Goal: Task Accomplishment & Management: Manage account settings

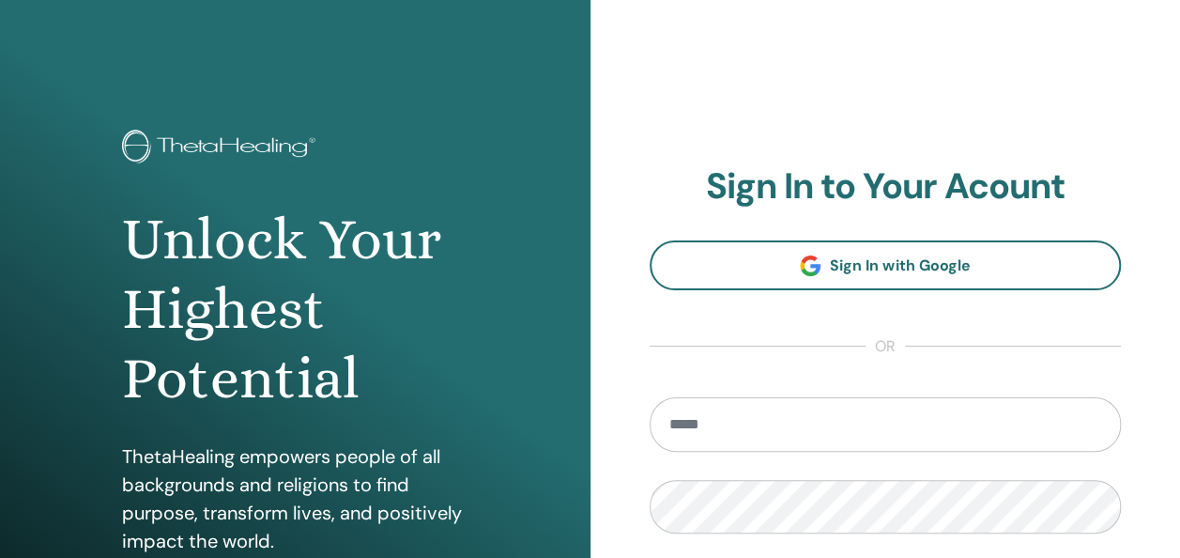
type input "**********"
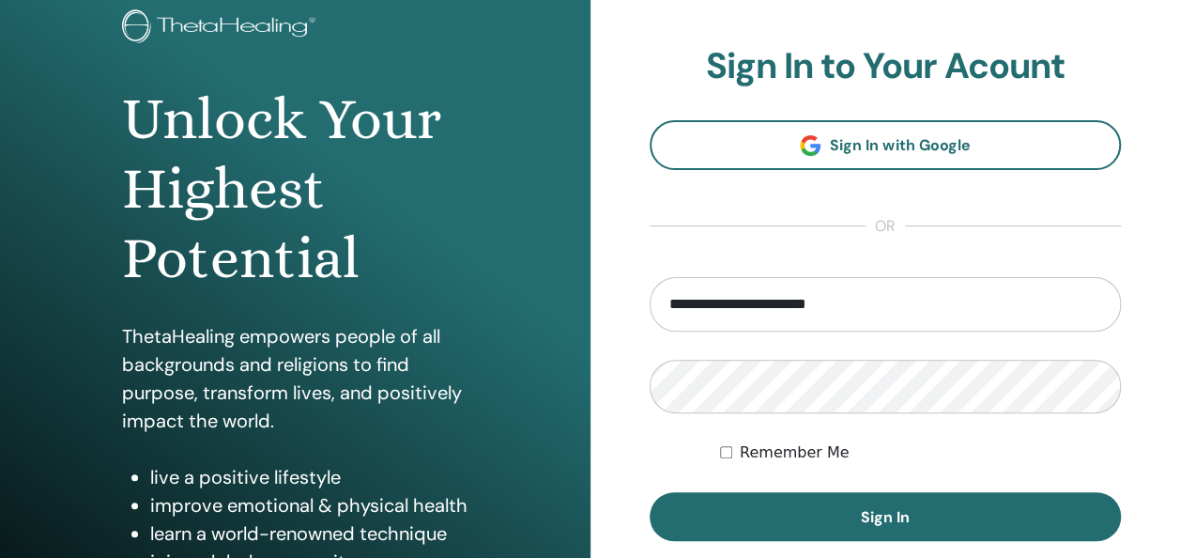
scroll to position [169, 0]
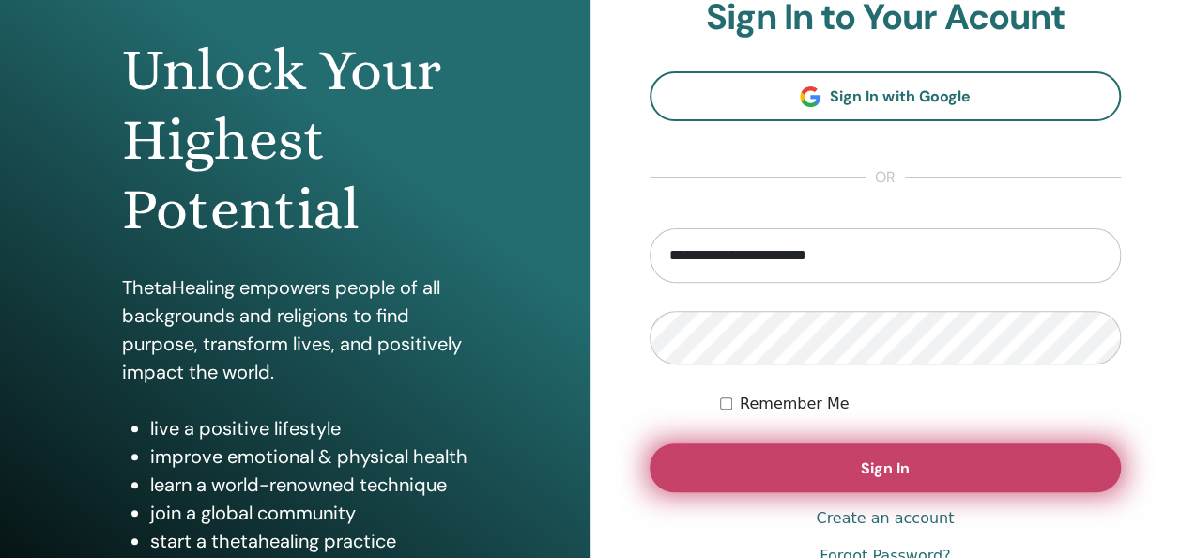
click at [880, 475] on span "Sign In" at bounding box center [885, 468] width 49 height 20
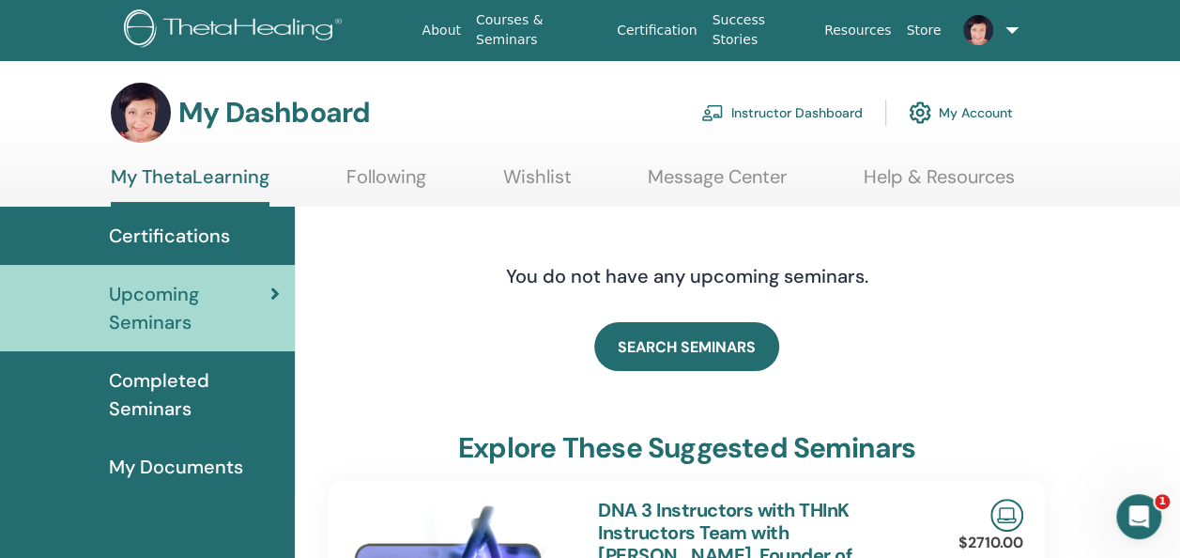
click at [820, 111] on link "Instructor Dashboard" at bounding box center [781, 112] width 161 height 41
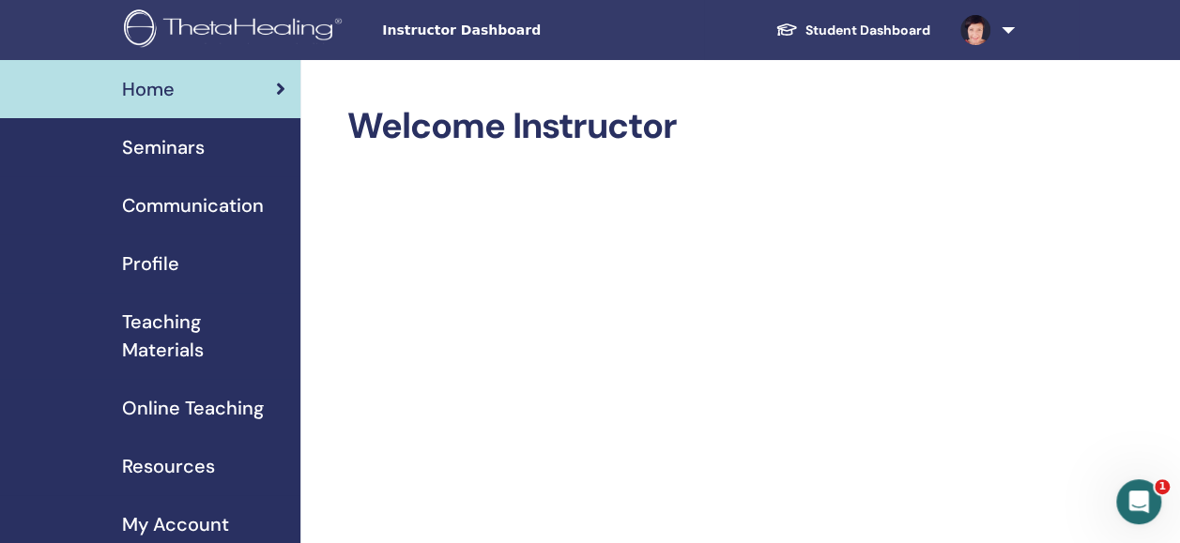
click at [170, 146] on span "Seminars" at bounding box center [163, 147] width 83 height 28
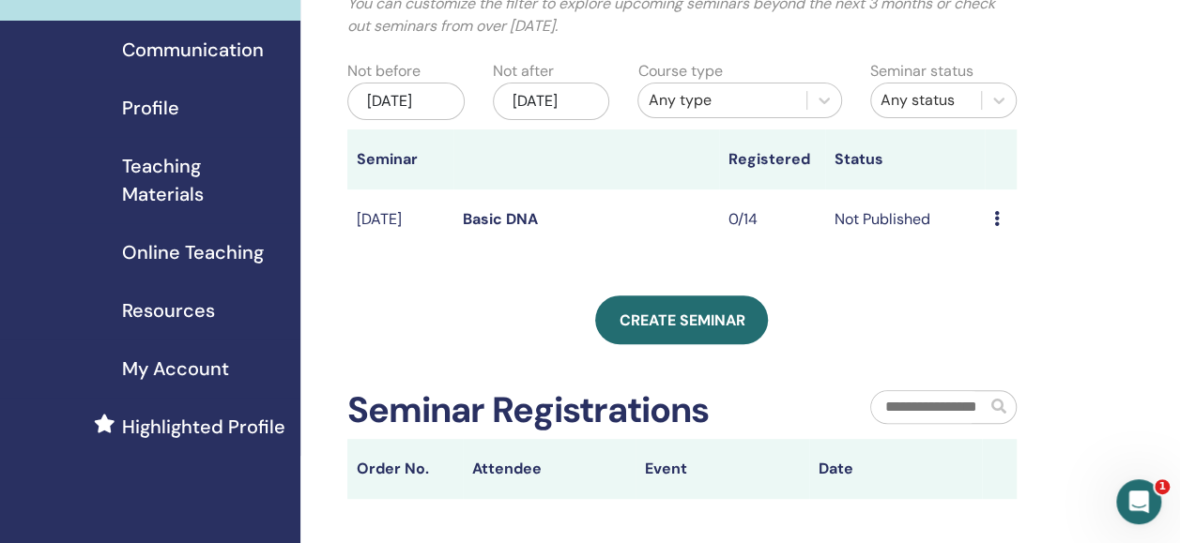
scroll to position [185, 0]
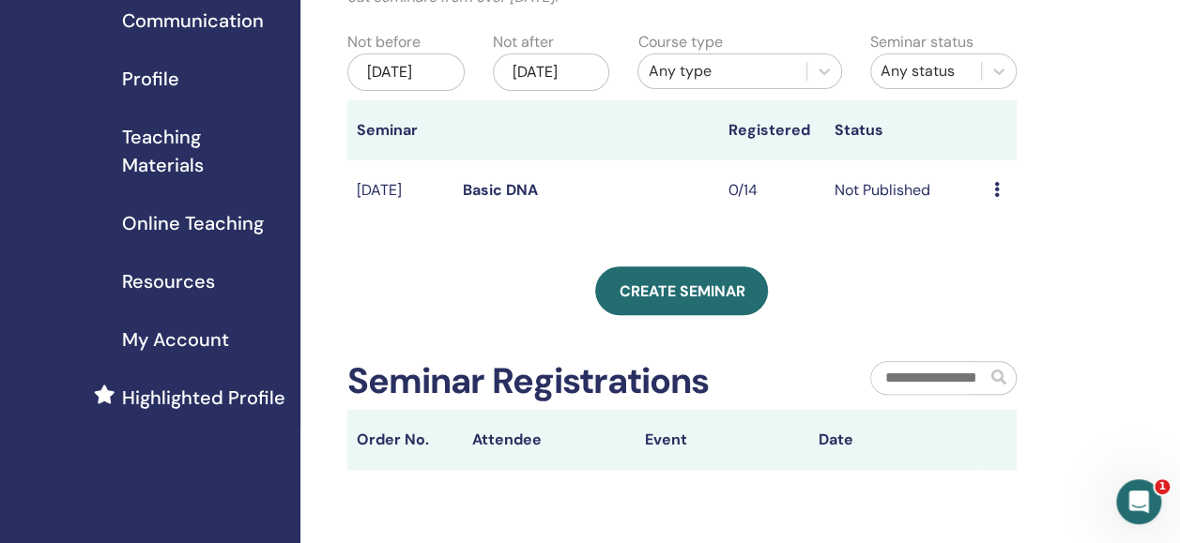
click at [987, 206] on td "Preview Edit Attendees Cancel" at bounding box center [1001, 191] width 32 height 61
click at [996, 197] on icon at bounding box center [997, 189] width 6 height 15
click at [1133, 161] on div "My Seminars You can customize the filter to explore upcoming seminars beyond th…" at bounding box center [742, 304] width 885 height 858
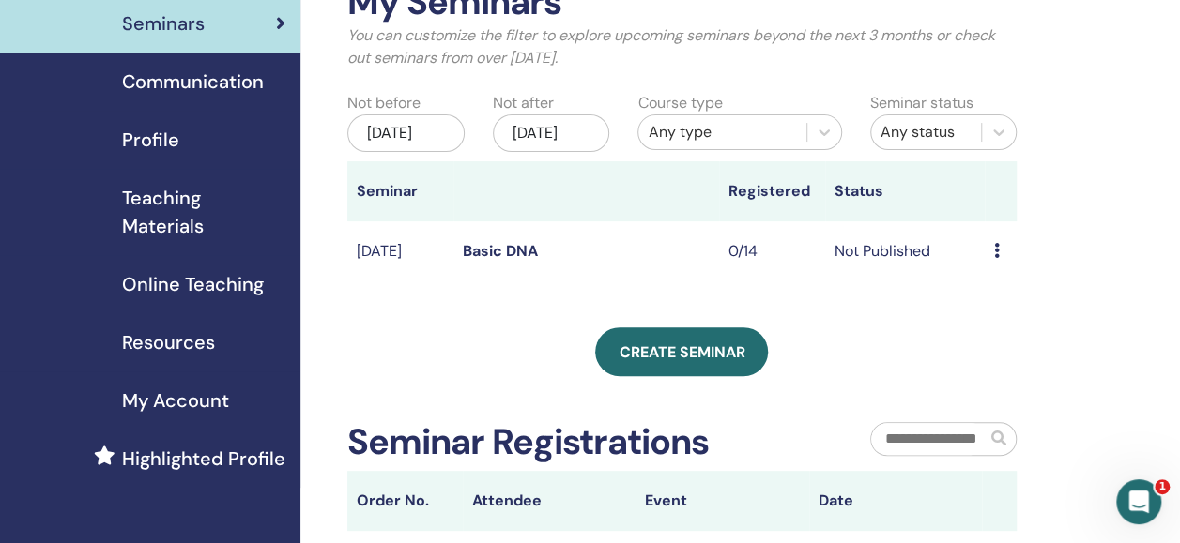
scroll to position [122, 0]
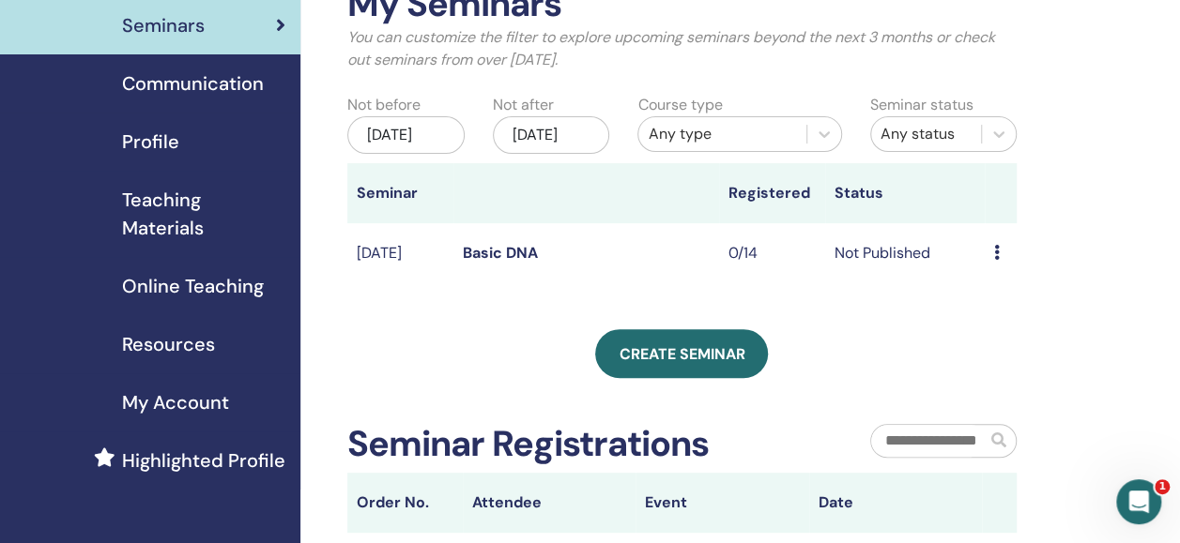
click at [520, 263] on link "Basic DNA" at bounding box center [500, 253] width 75 height 20
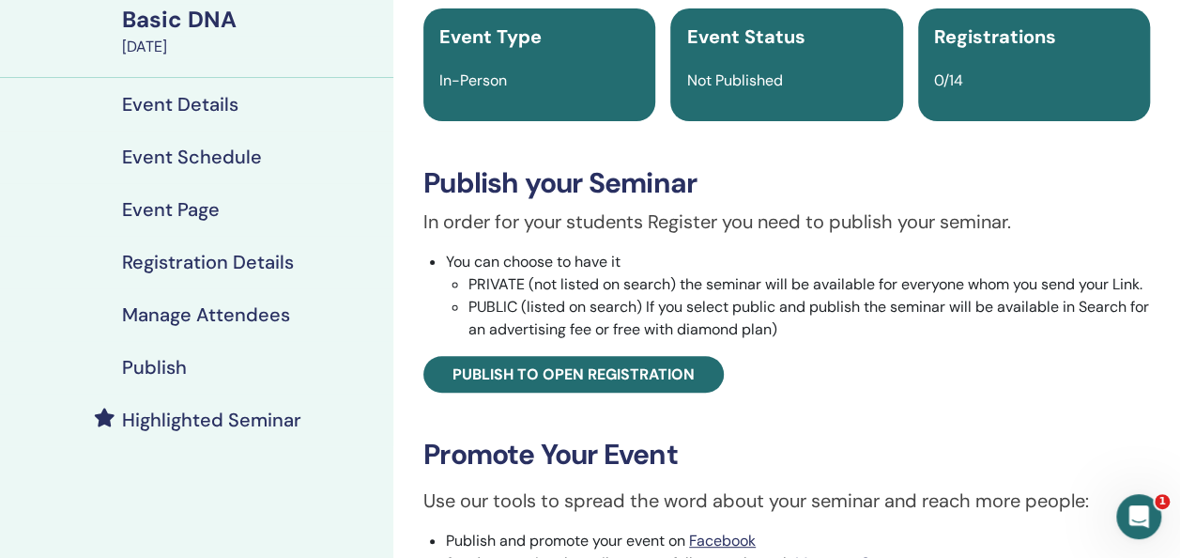
scroll to position [161, 0]
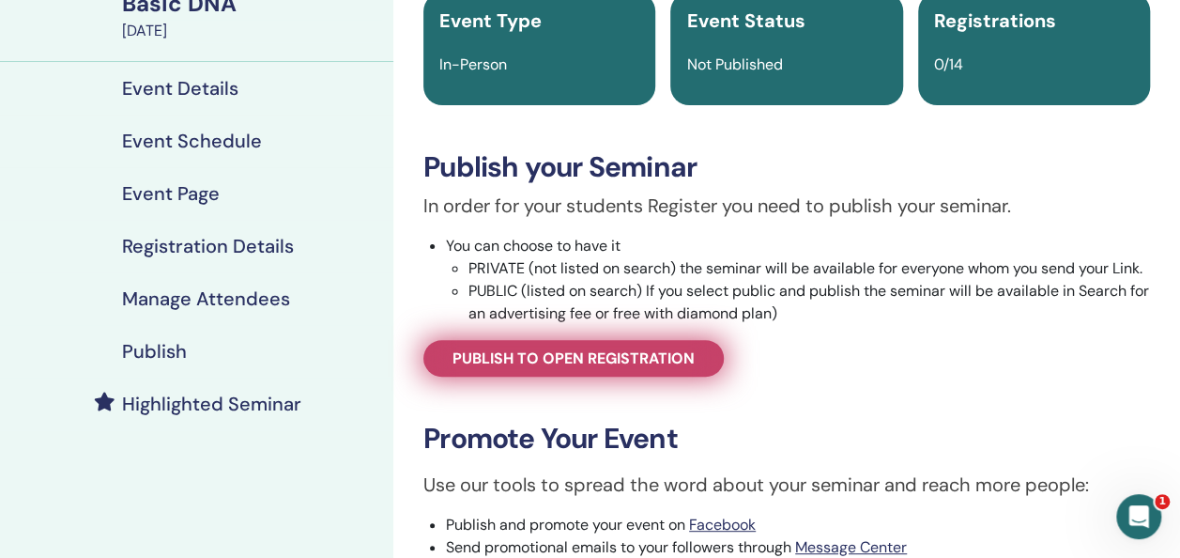
click at [644, 354] on span "Publish to open registration" at bounding box center [573, 358] width 242 height 20
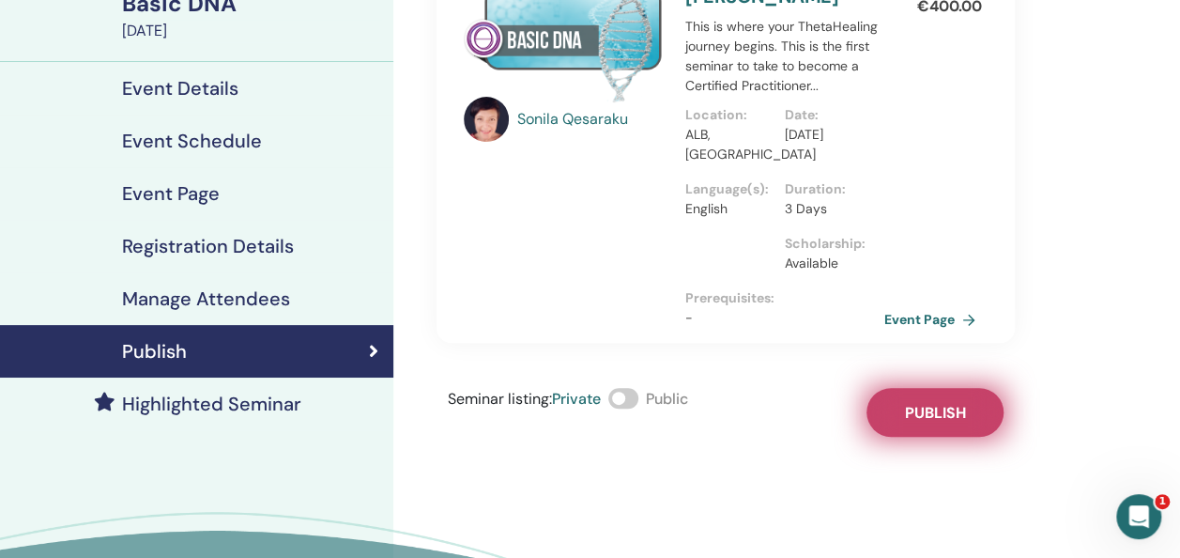
click at [914, 400] on button "Publish" at bounding box center [934, 412] width 137 height 49
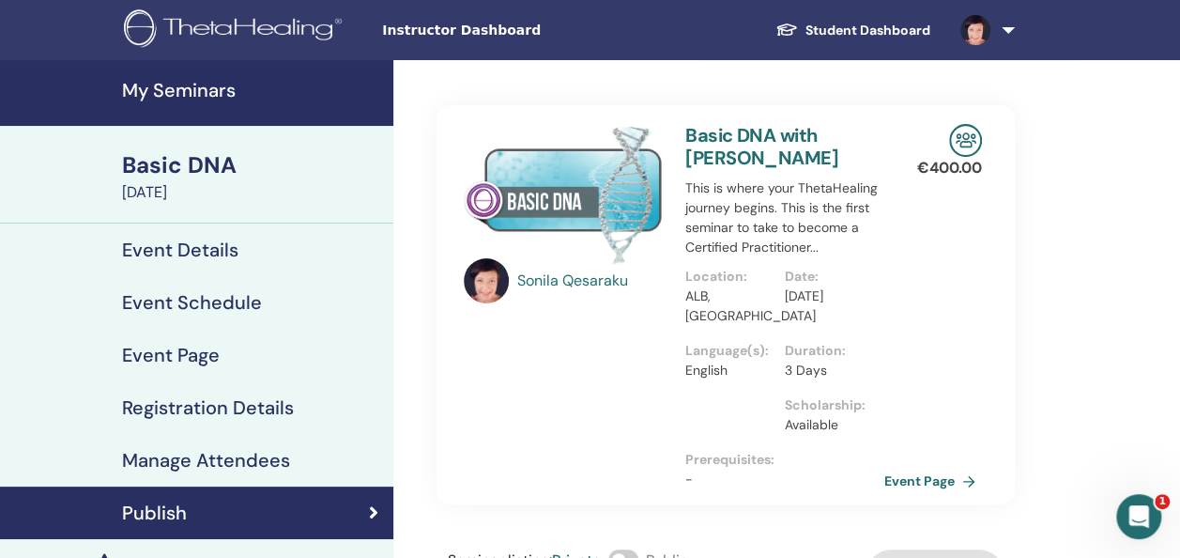
click at [740, 135] on link "Basic DNA with Sonila Qesaraku" at bounding box center [761, 146] width 153 height 47
click at [899, 484] on link "Event Page" at bounding box center [936, 481] width 99 height 28
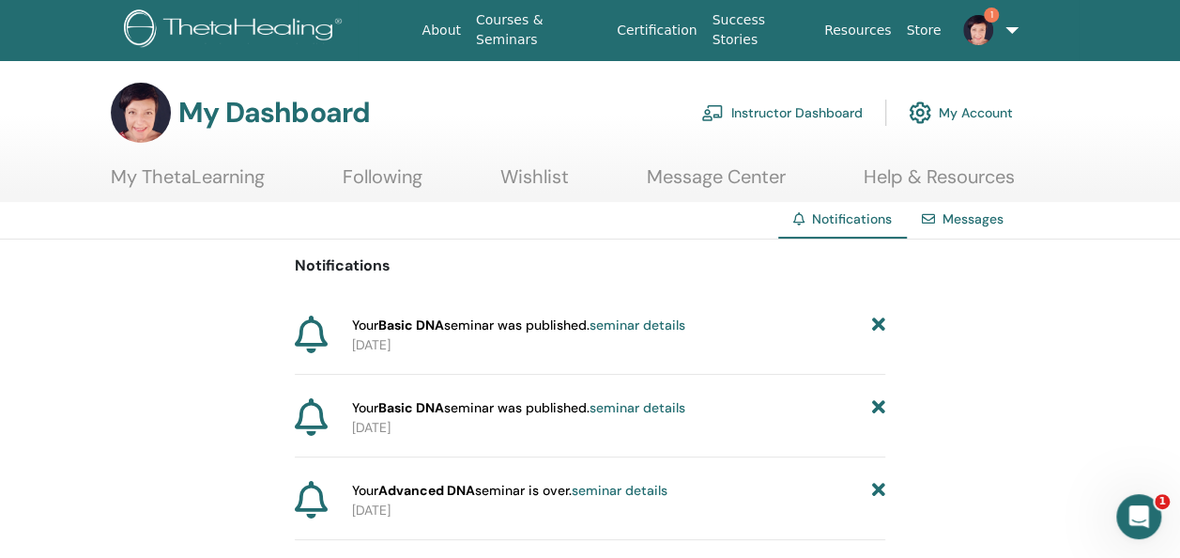
click at [634, 323] on link "seminar details" at bounding box center [637, 324] width 96 height 17
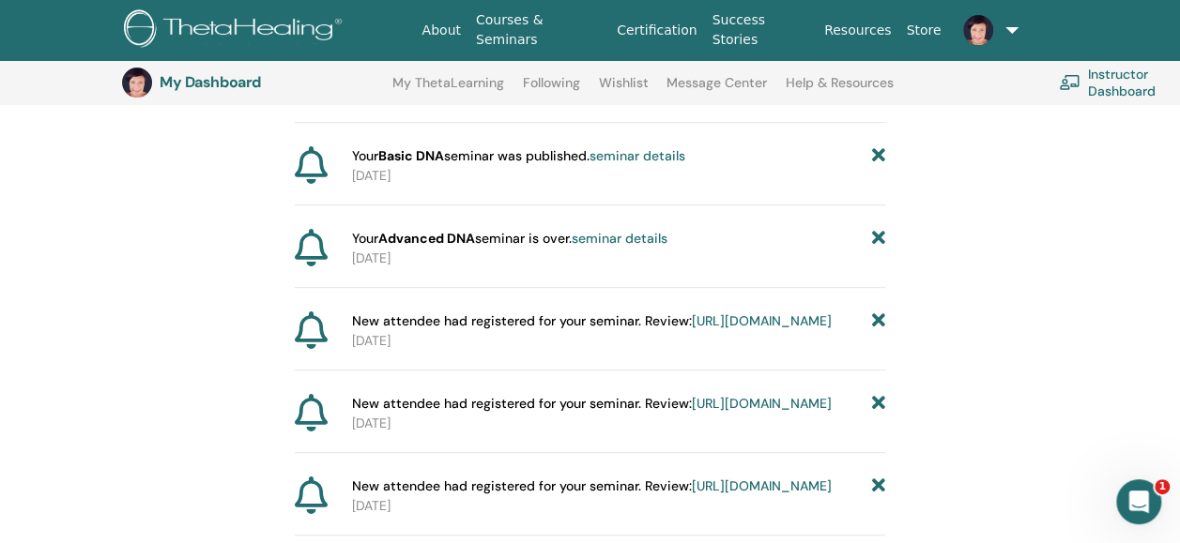
scroll to position [280, 0]
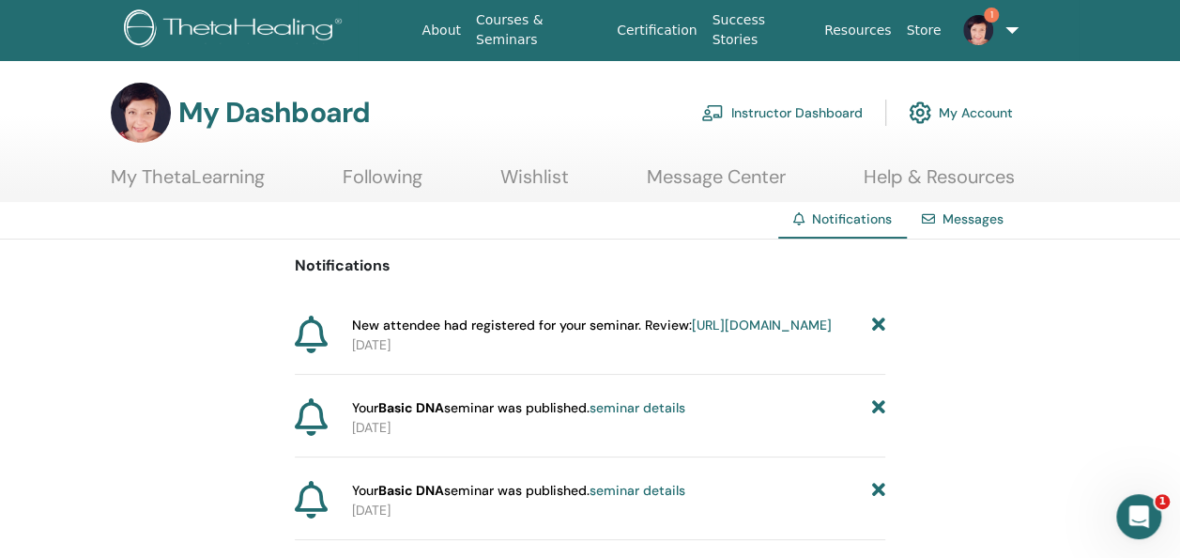
click at [729, 333] on link "[URL][DOMAIN_NAME]" at bounding box center [762, 324] width 140 height 17
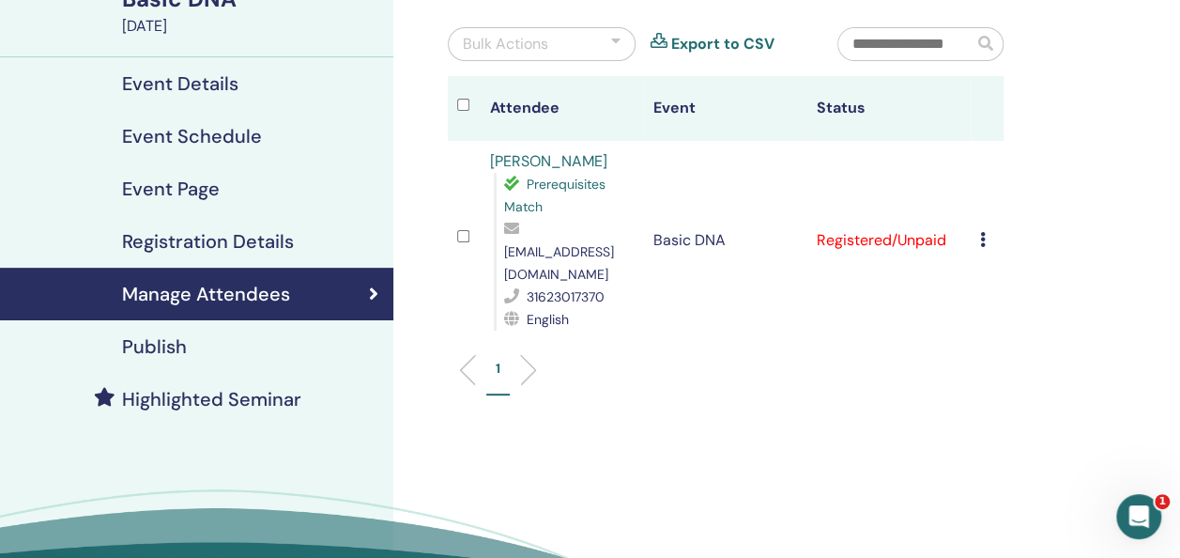
scroll to position [169, 0]
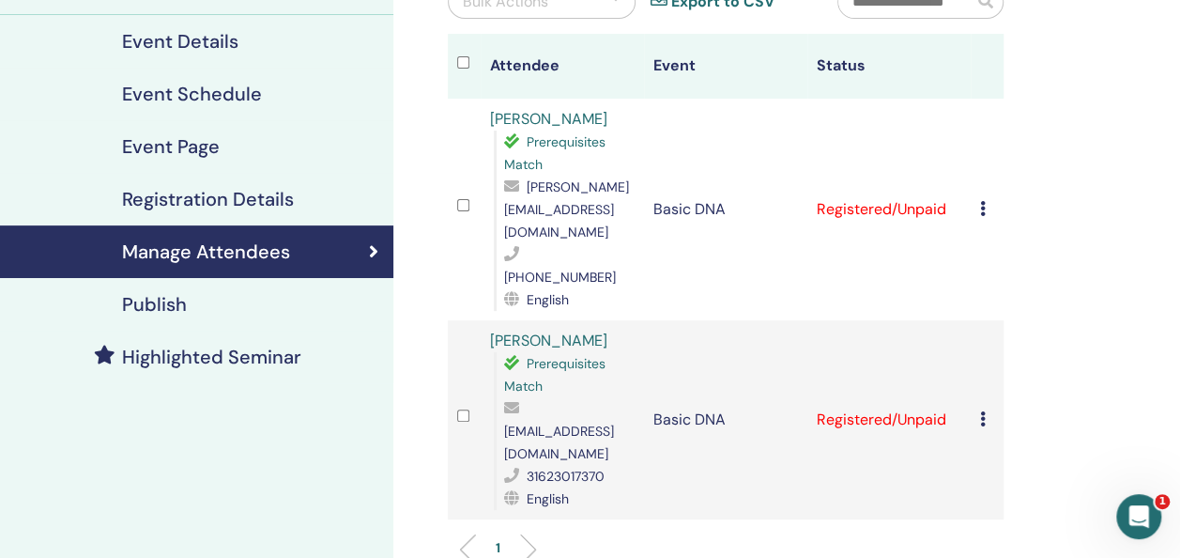
scroll to position [219, 0]
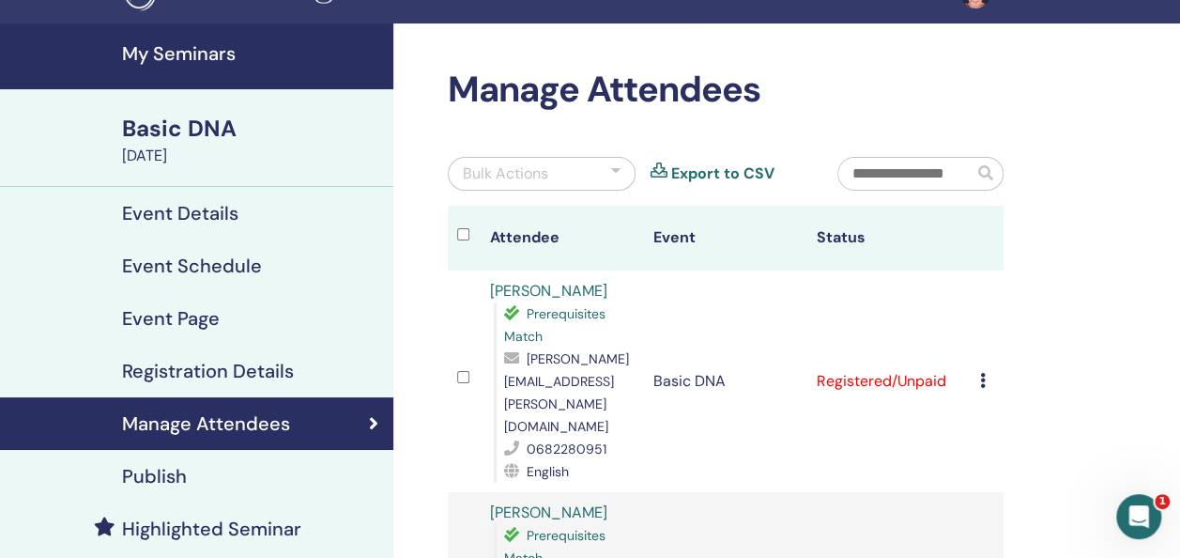
scroll to position [8, 0]
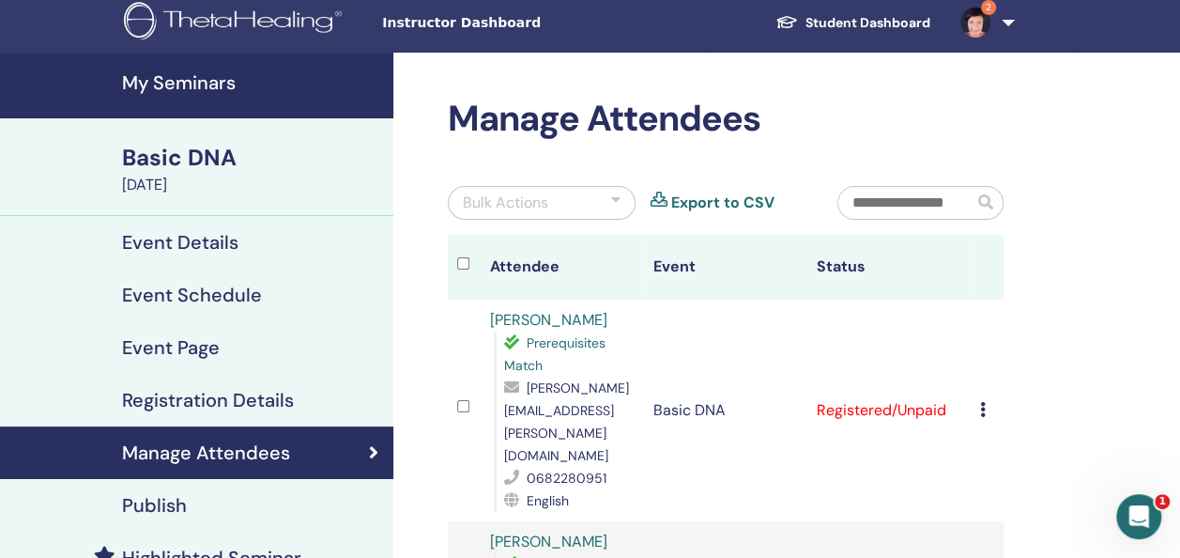
click at [306, 460] on div "Manage Attendees" at bounding box center [196, 452] width 363 height 23
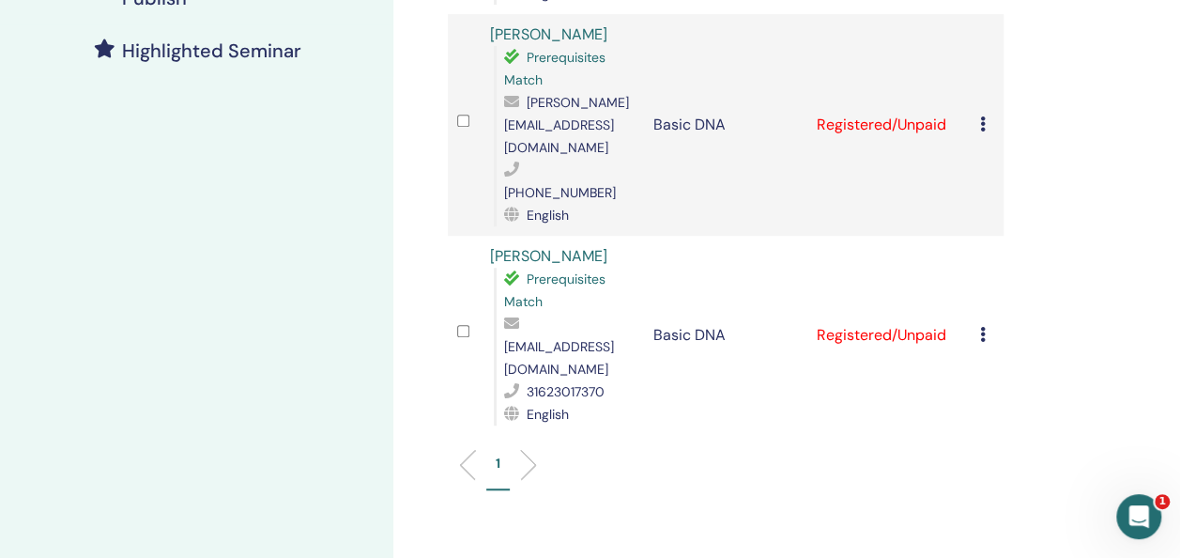
scroll to position [517, 0]
